Goal: Find specific page/section: Find specific page/section

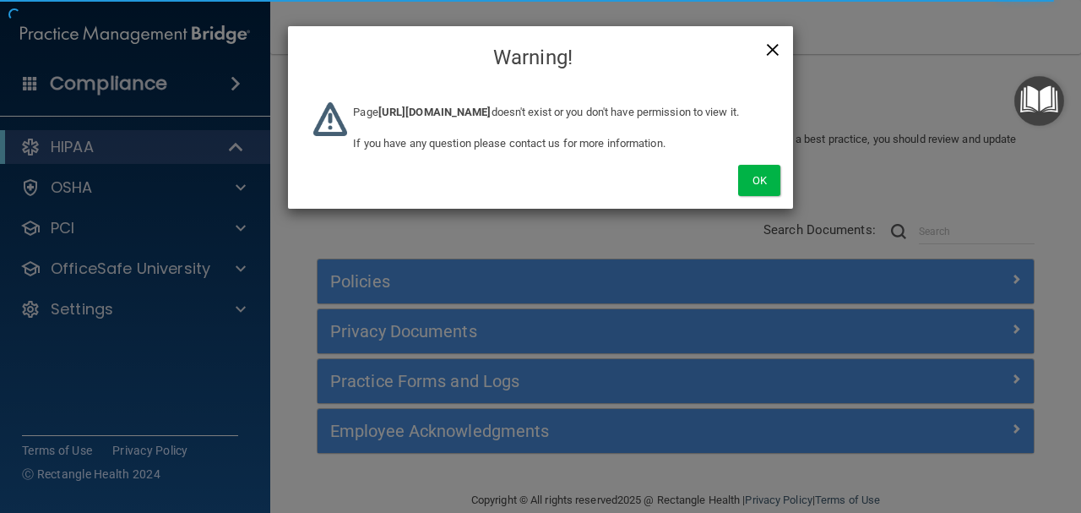
click at [775, 51] on span "×" at bounding box center [772, 47] width 15 height 34
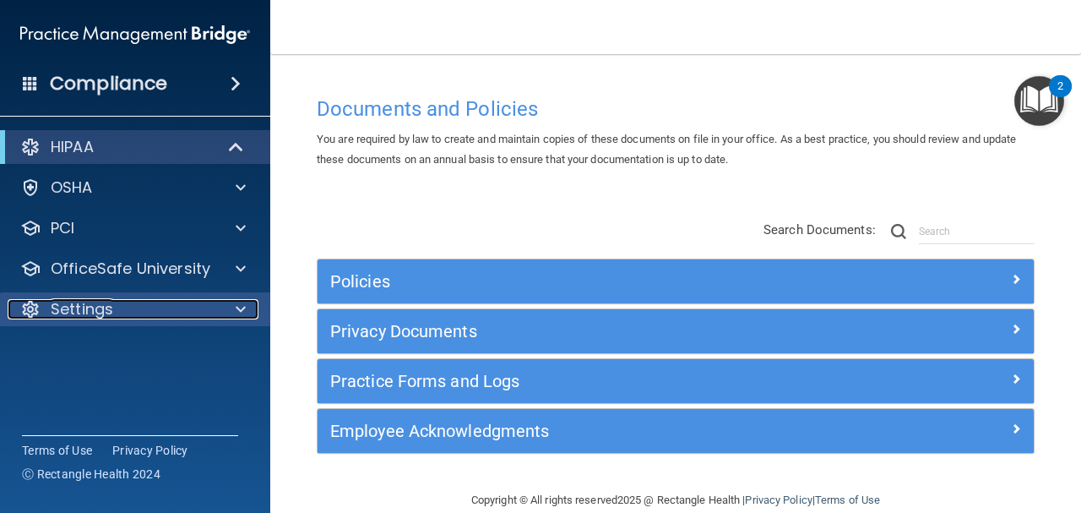
click at [230, 304] on div at bounding box center [238, 309] width 42 height 20
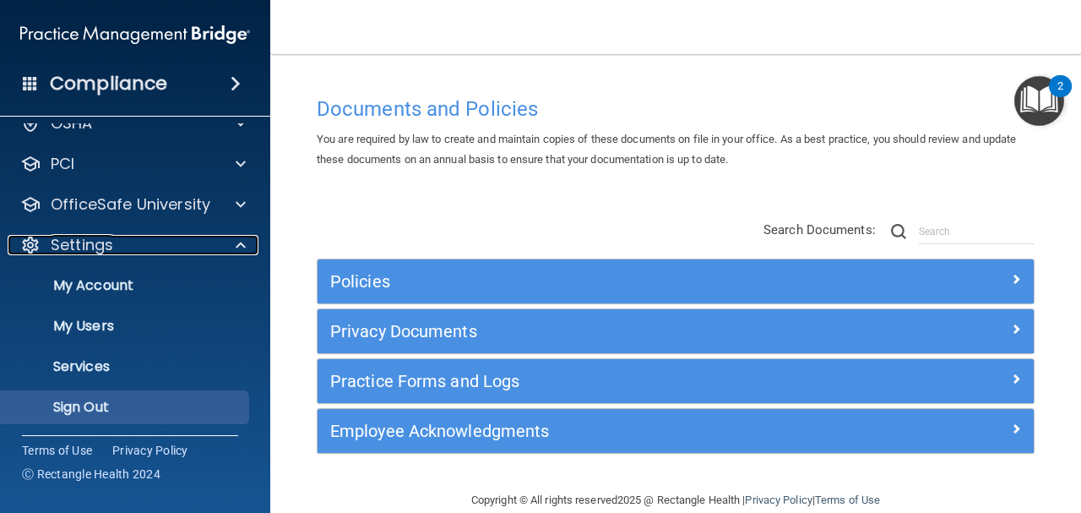
scroll to position [66, 0]
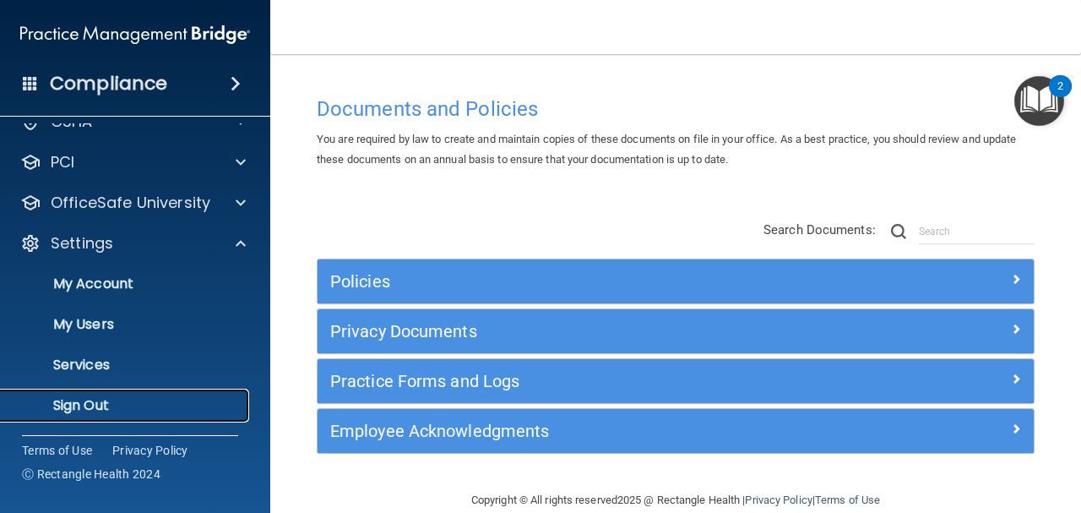
click at [215, 390] on p "Sign Out" at bounding box center [126, 405] width 231 height 17
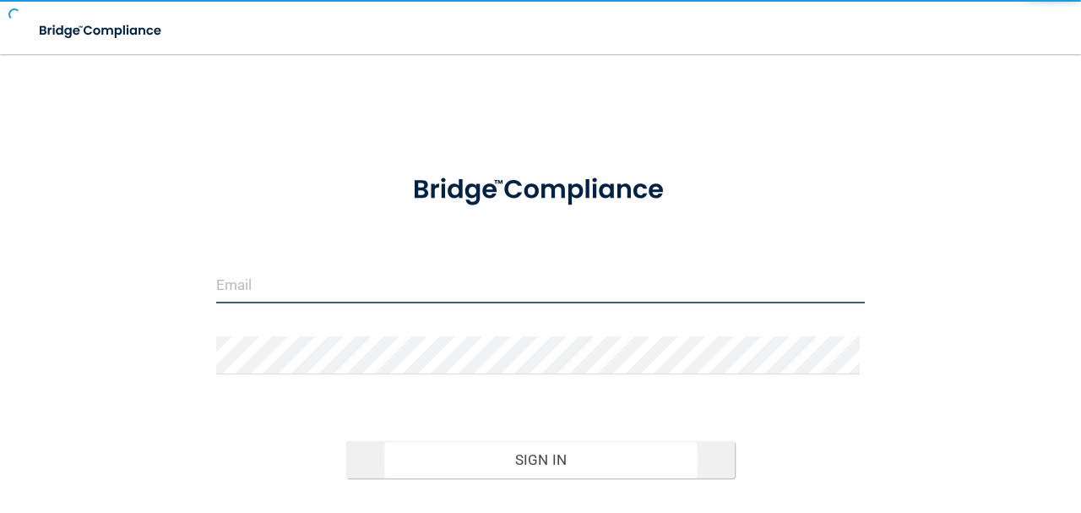
type input "[EMAIL_ADDRESS][DOMAIN_NAME]"
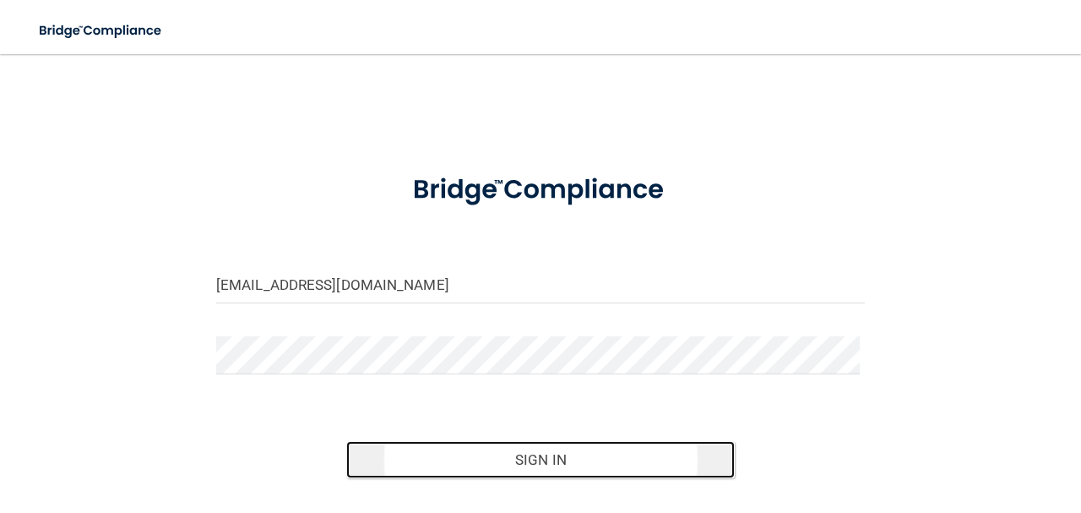
click at [407, 390] on button "Sign In" at bounding box center [540, 459] width 389 height 37
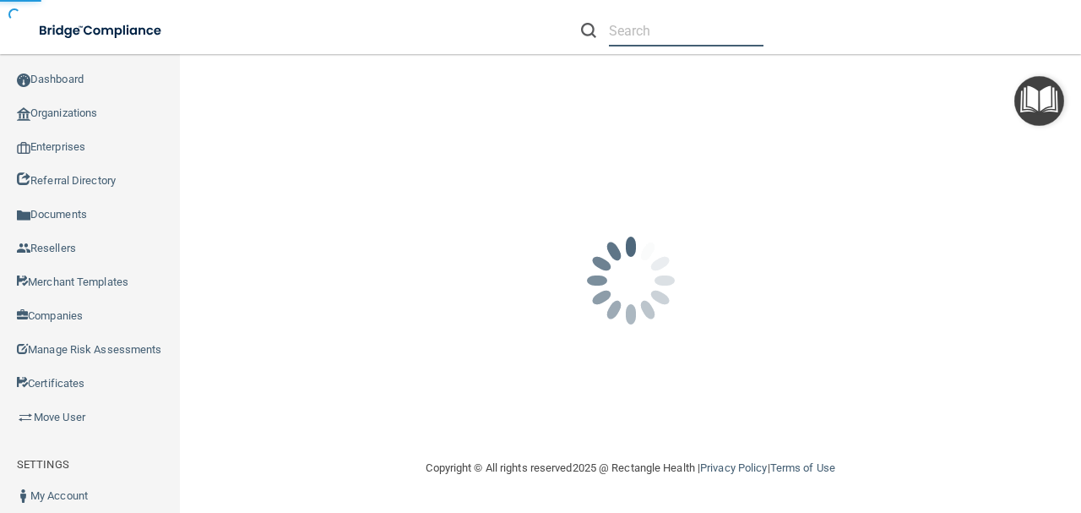
click at [648, 34] on input "text" at bounding box center [686, 30] width 155 height 31
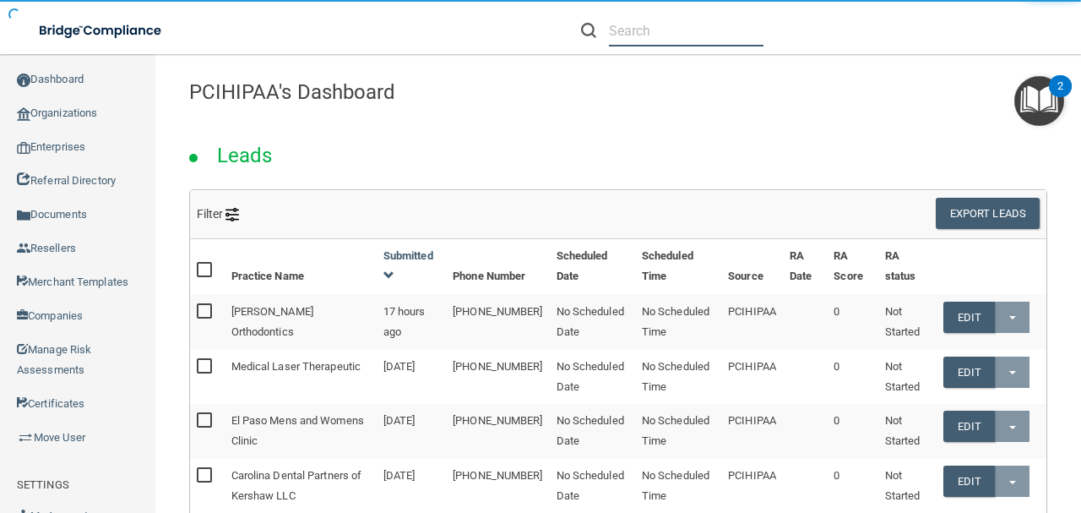
paste input "[EMAIL_ADDRESS][DOMAIN_NAME]"
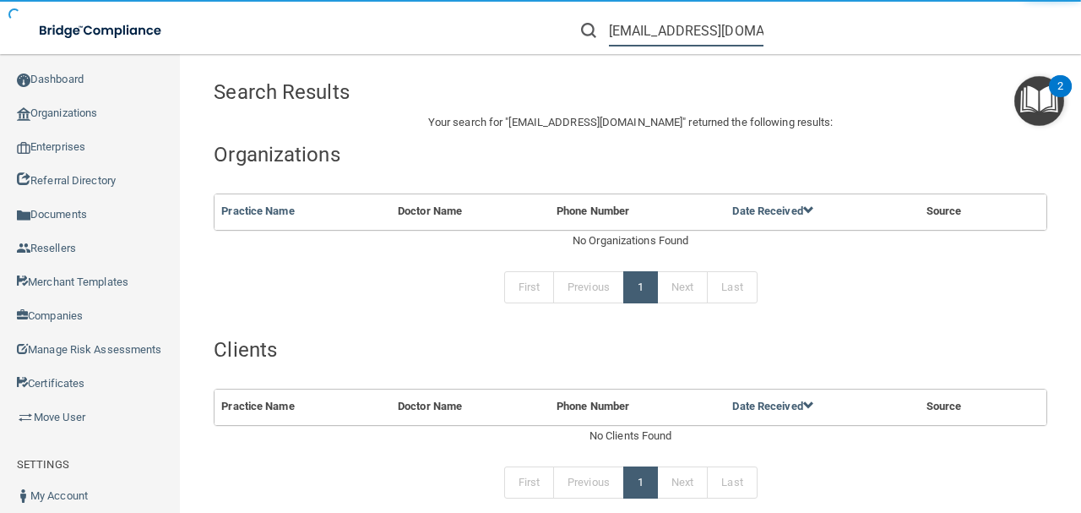
type input "[EMAIL_ADDRESS][DOMAIN_NAME]"
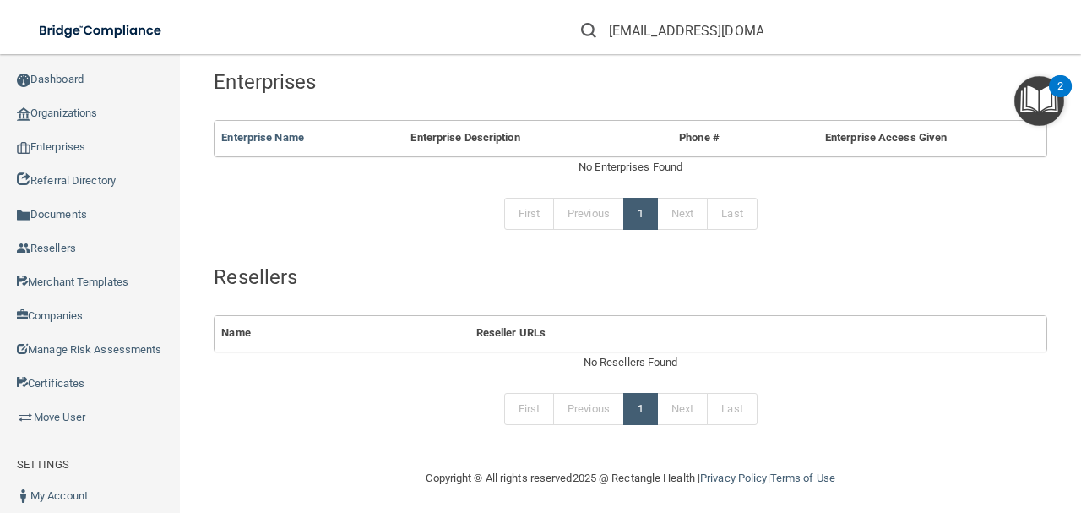
scroll to position [464, 0]
